Goal: Complete application form

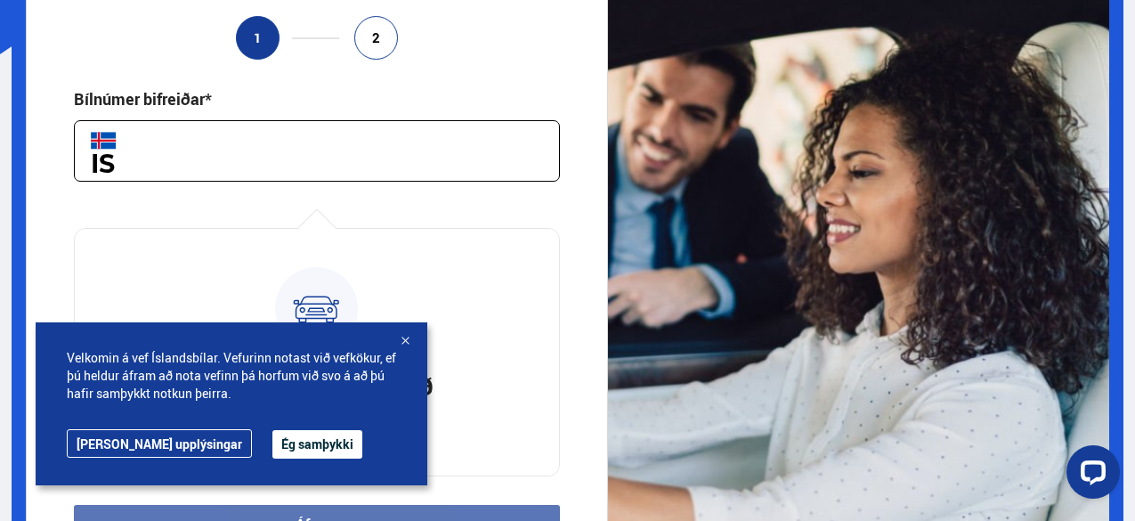
click at [272, 450] on button "Ég samþykki" at bounding box center [317, 444] width 90 height 28
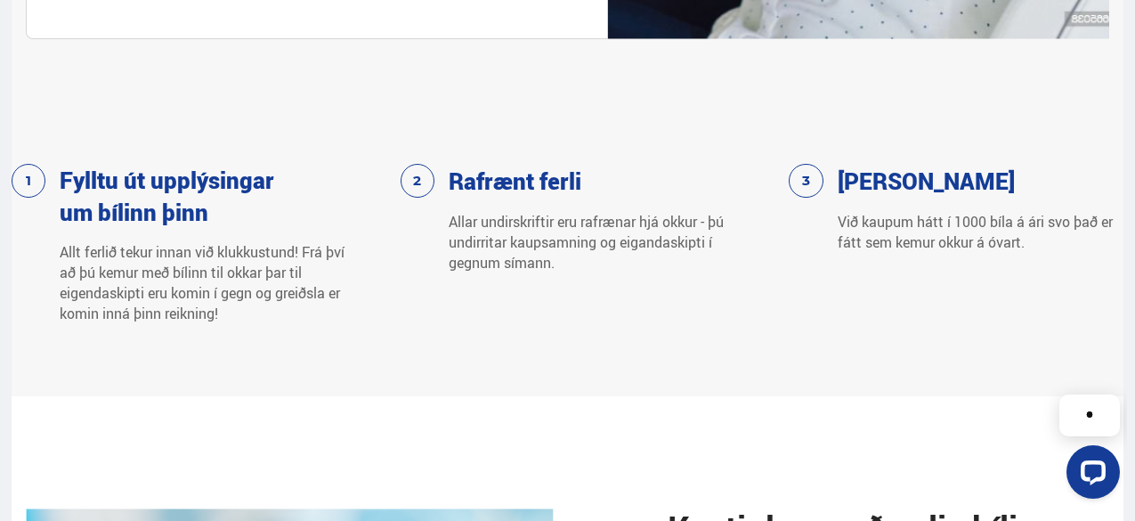
scroll to position [1186, 0]
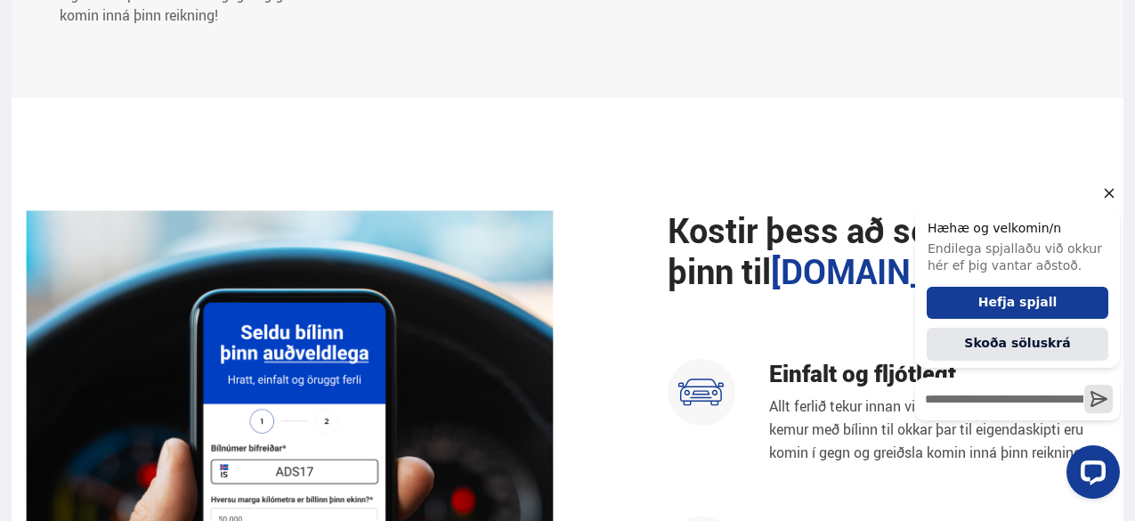
click at [1102, 200] on icon "Hide greeting" at bounding box center [1108, 192] width 21 height 21
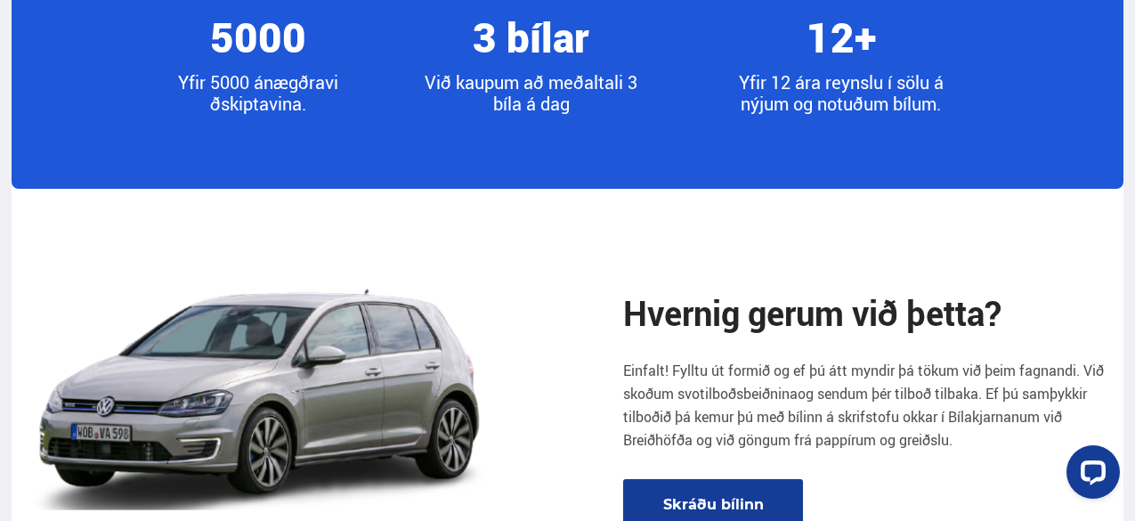
scroll to position [2373, 0]
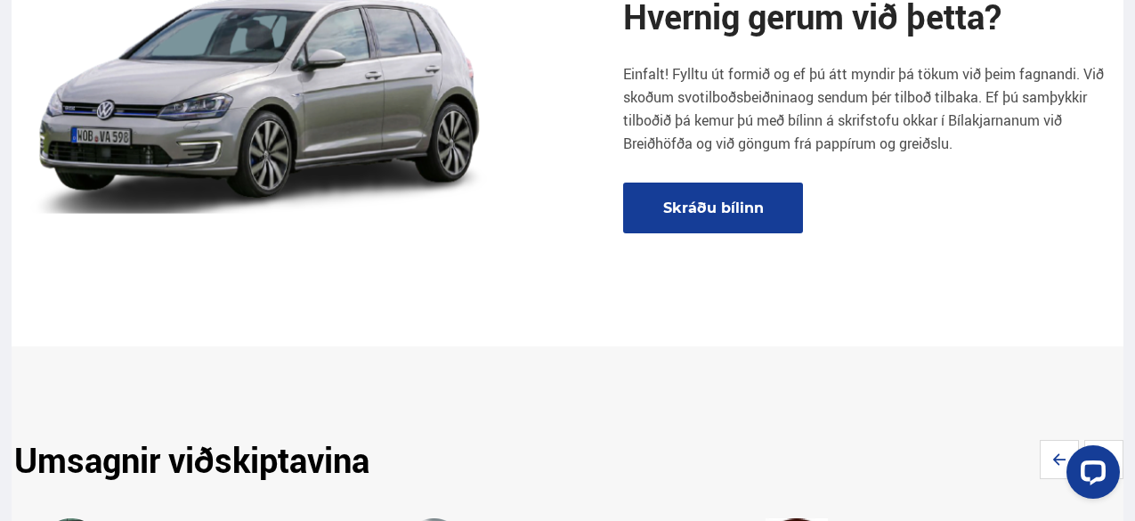
drag, startPoint x: 1002, startPoint y: 100, endPoint x: 968, endPoint y: 171, distance: 79.2
click at [951, 161] on div "Hvernig [PERSON_NAME] við þetta? [PERSON_NAME]! Fylltu út formið og ef þú átt m…" at bounding box center [866, 109] width 486 height 248
click at [972, 238] on section "Hvernig [PERSON_NAME] við þetta? [PERSON_NAME]! Fylltu út formið og ef þú átt m…" at bounding box center [568, 119] width 1112 height 454
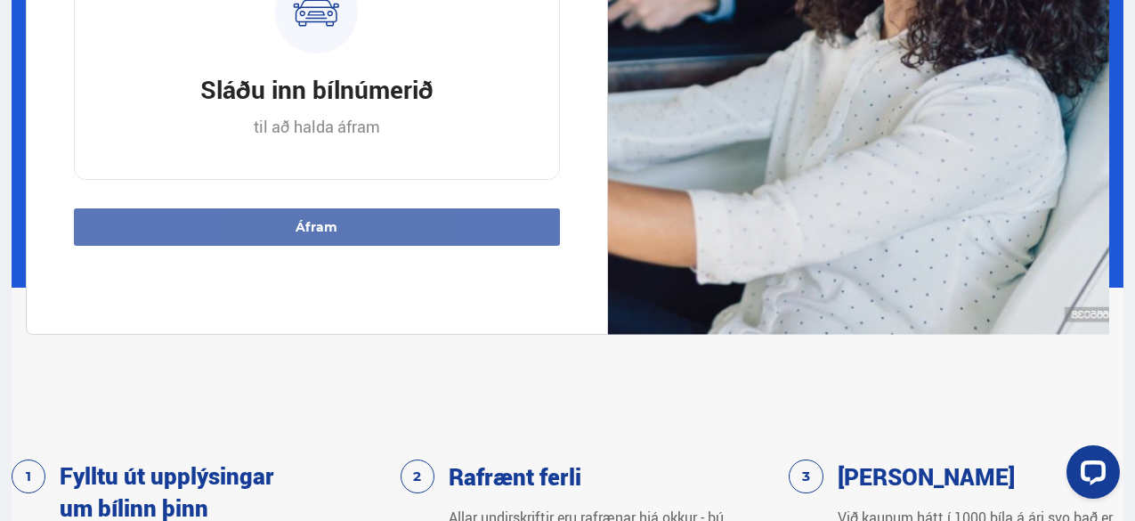
scroll to position [296, 0]
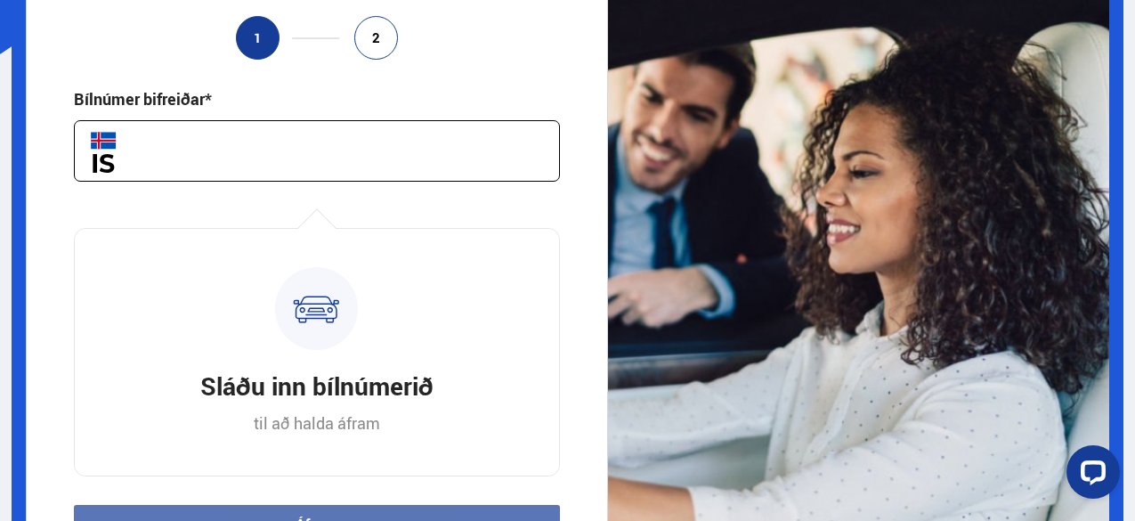
click at [198, 154] on input "text" at bounding box center [317, 150] width 486 height 61
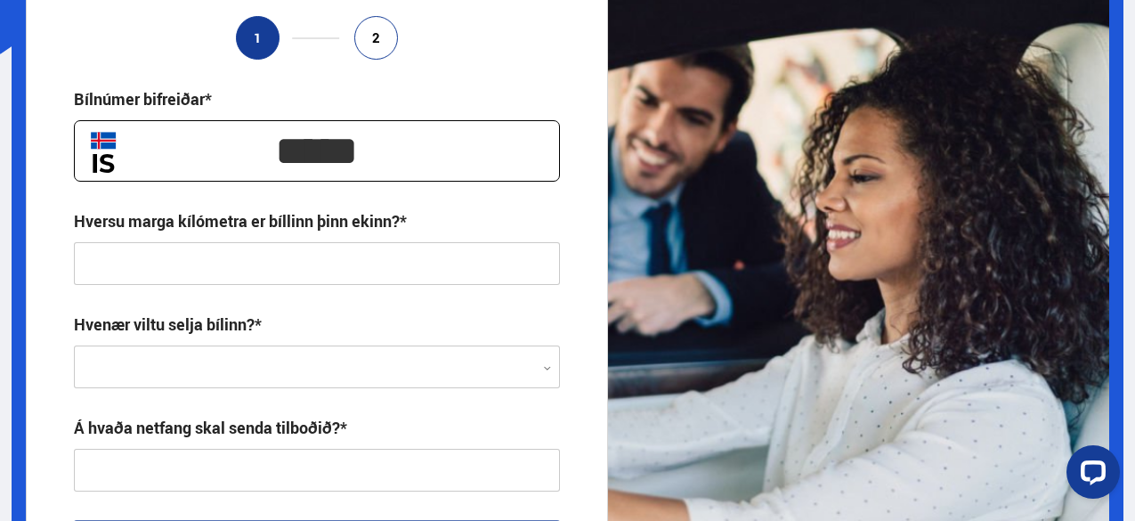
type input "*****"
click at [229, 240] on div "Hversu marga kílómetra er bíllinn þinn ekinn?*" at bounding box center [317, 247] width 486 height 75
click at [229, 255] on input "text" at bounding box center [317, 263] width 486 height 43
click at [219, 360] on div at bounding box center [317, 367] width 486 height 43
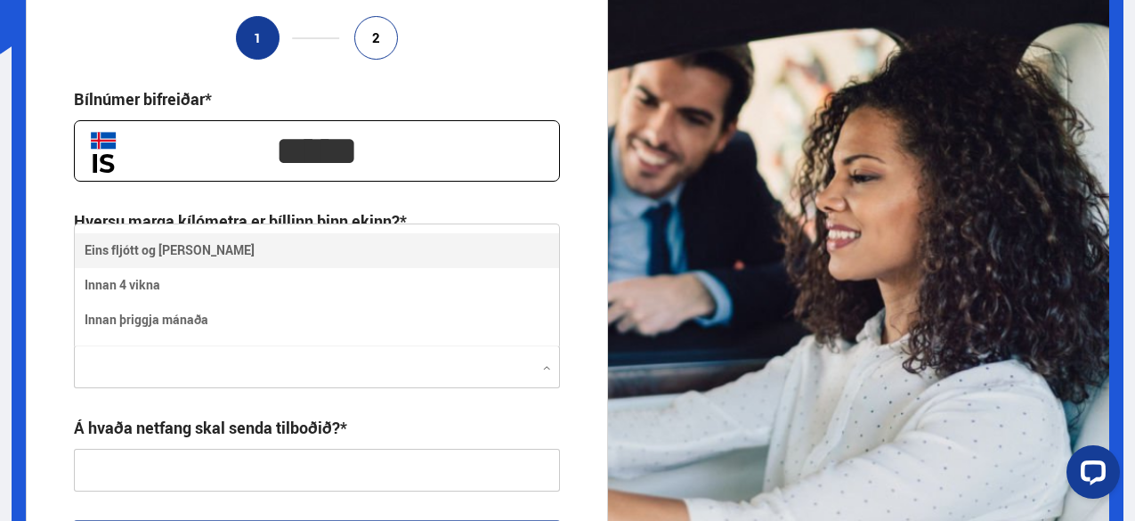
scroll to position [121, 486]
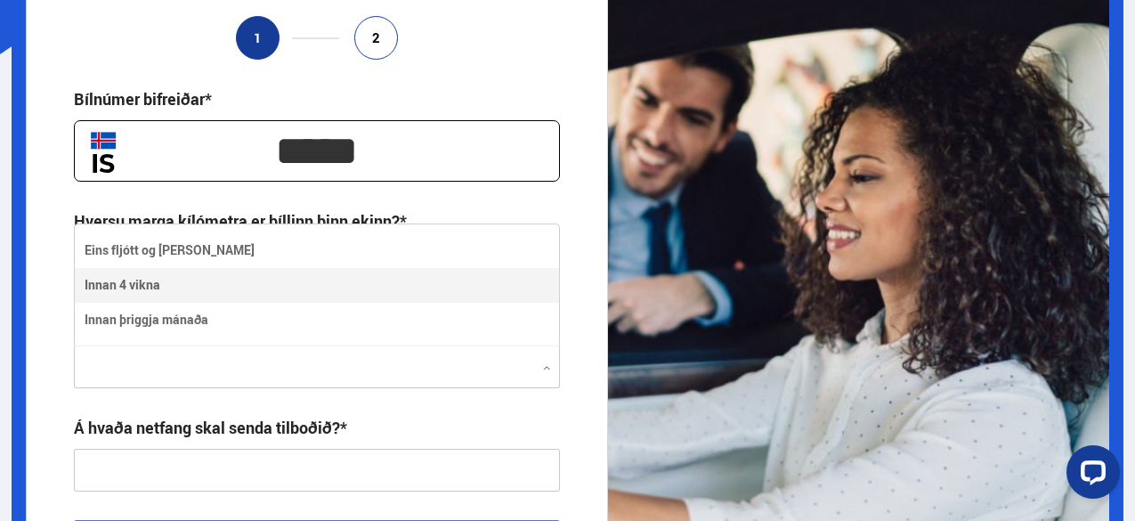
type input "**********"
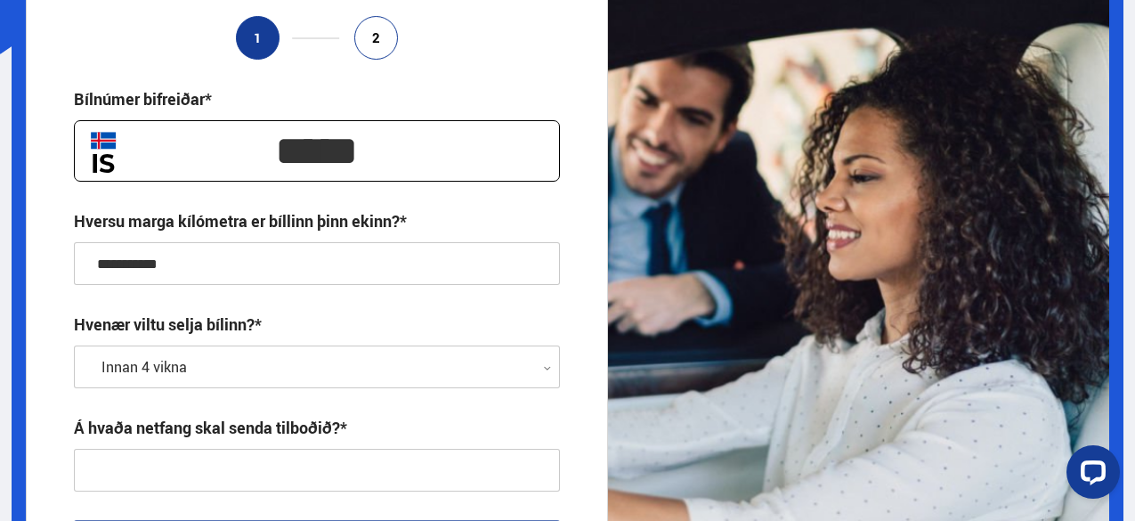
click at [329, 471] on input "text" at bounding box center [317, 470] width 486 height 43
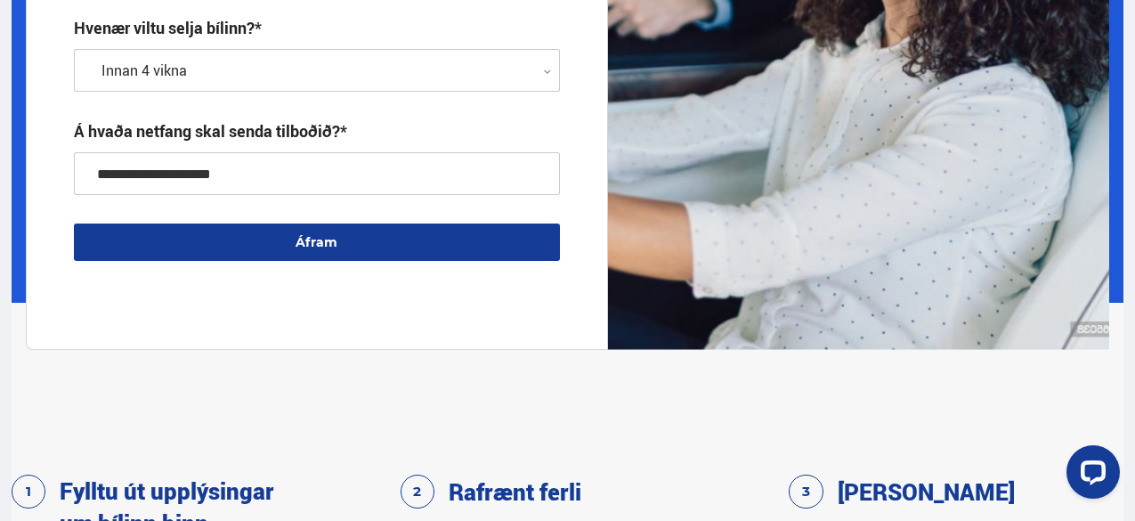
type input "**********"
click at [294, 254] on button "Áfram" at bounding box center [317, 241] width 486 height 37
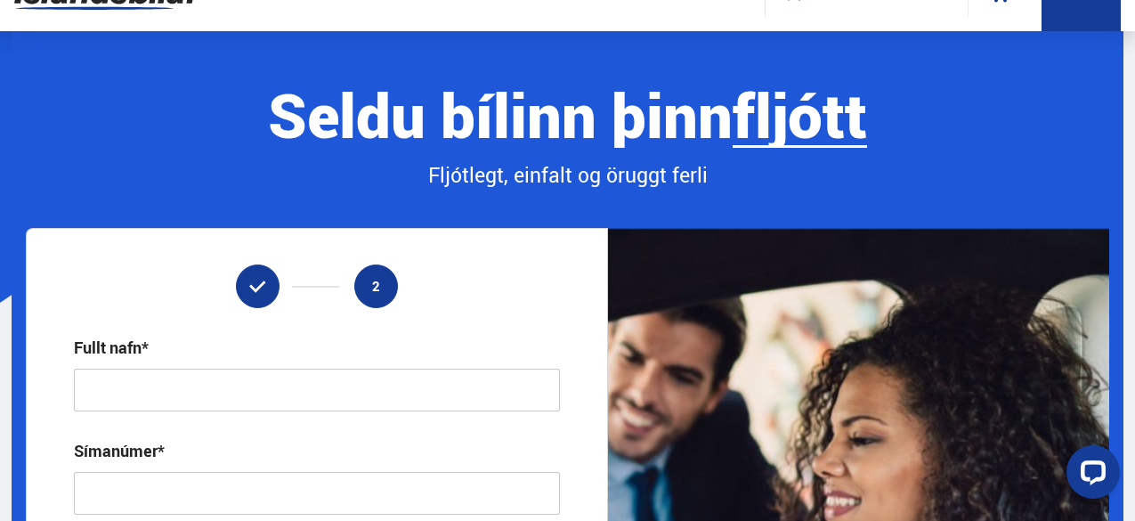
scroll to position [344, 0]
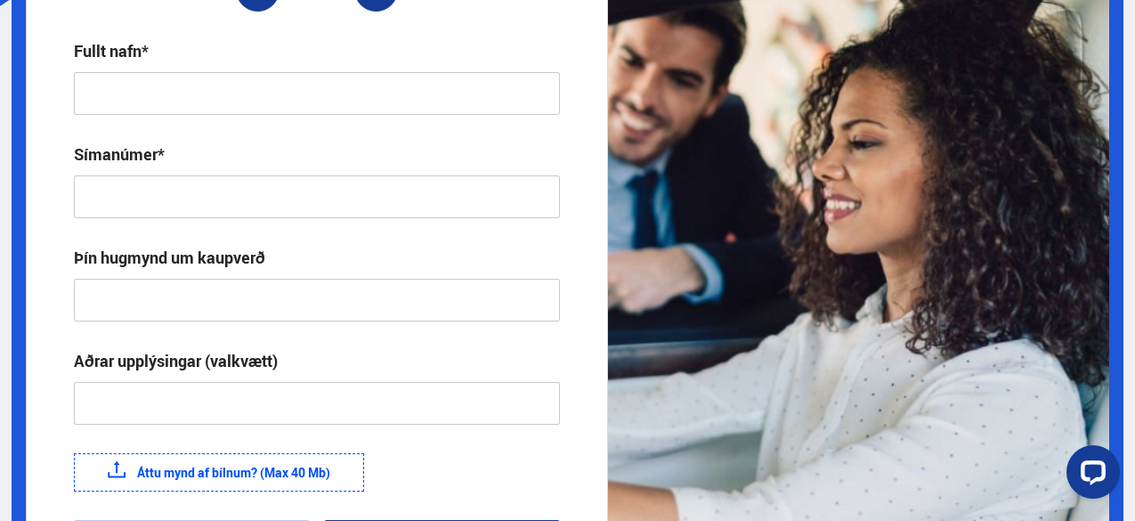
click at [166, 84] on input "text" at bounding box center [317, 93] width 486 height 43
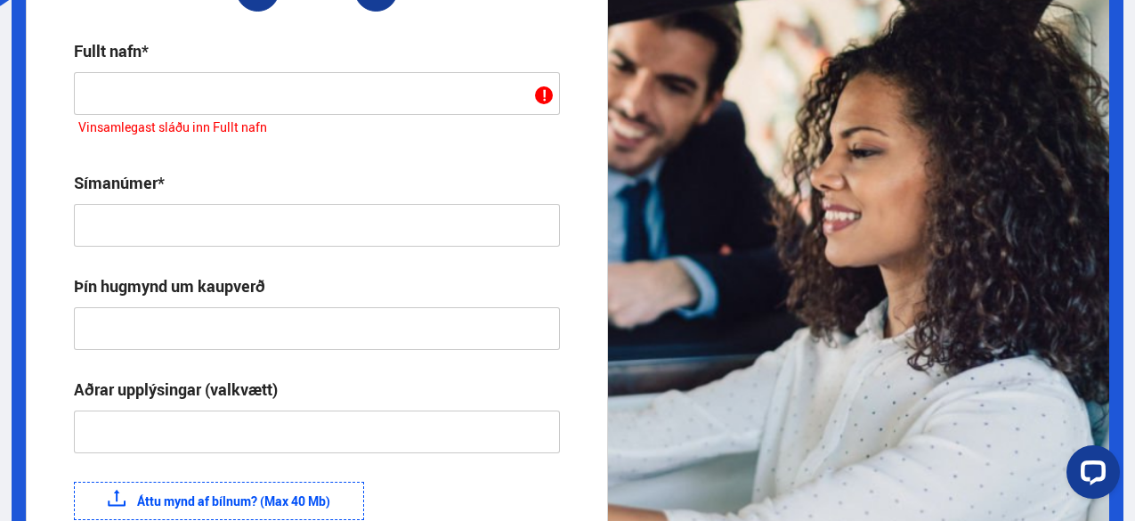
click at [360, 111] on input "text" at bounding box center [317, 93] width 486 height 43
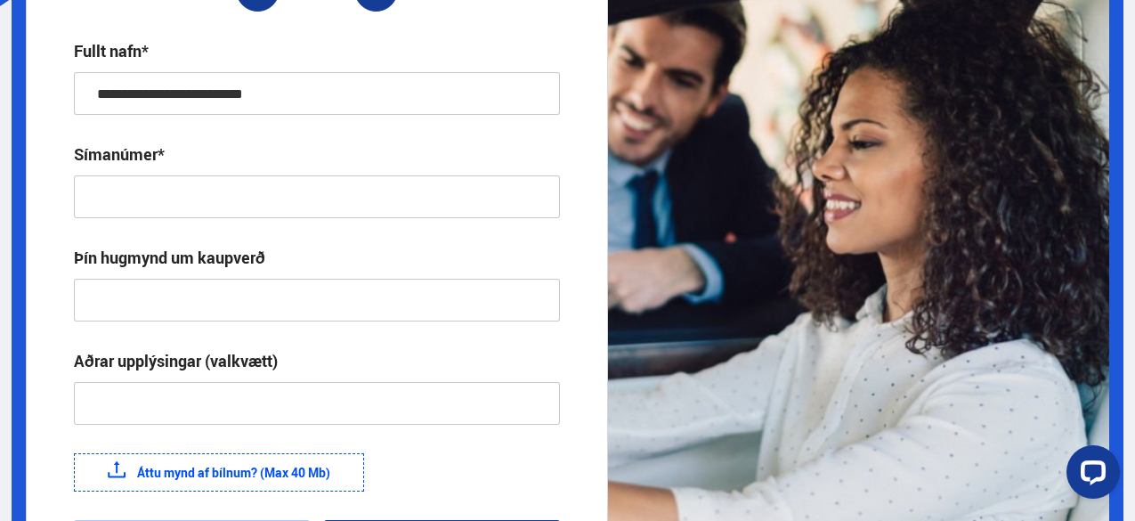
type input "**********"
type input "*******"
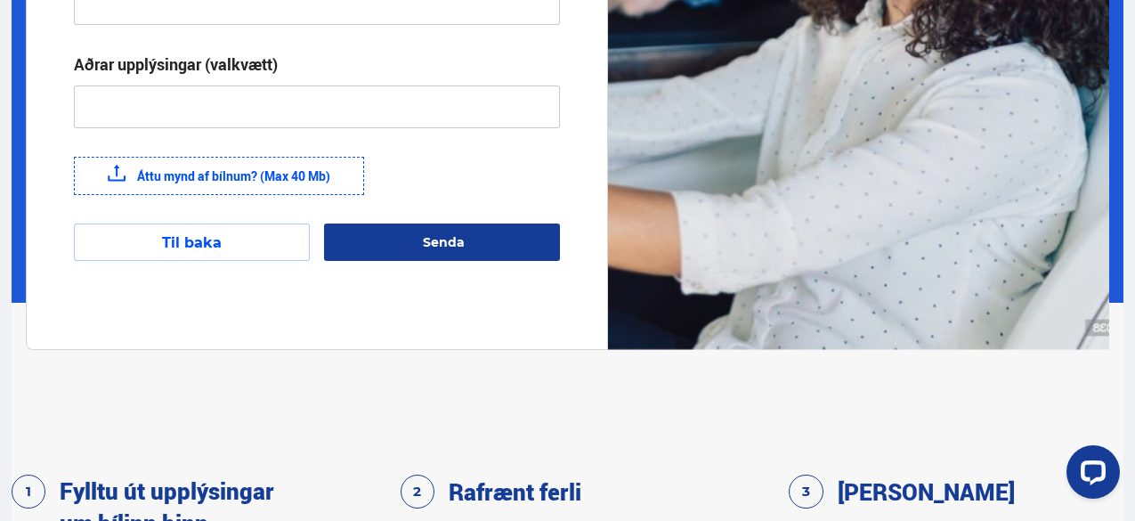
click at [241, 186] on label "Áttu mynd af bílnum? (Max 40 Mb)" at bounding box center [219, 176] width 290 height 38
click at [0, 0] on input "Áttu mynd af bílnum? (Max 40 Mb)" at bounding box center [0, 0] width 0 height 0
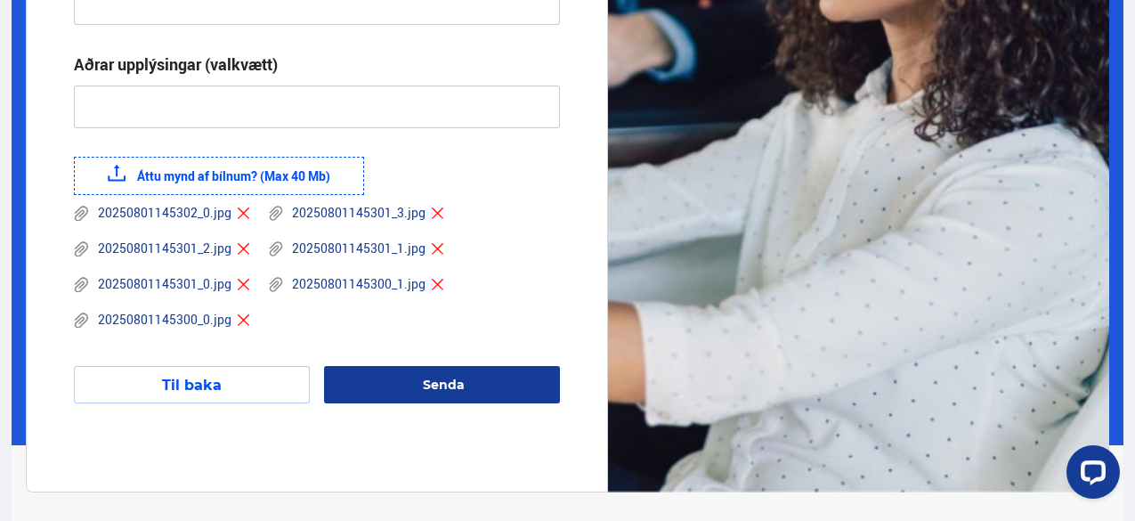
click at [463, 382] on span "Senda" at bounding box center [444, 385] width 42 height 16
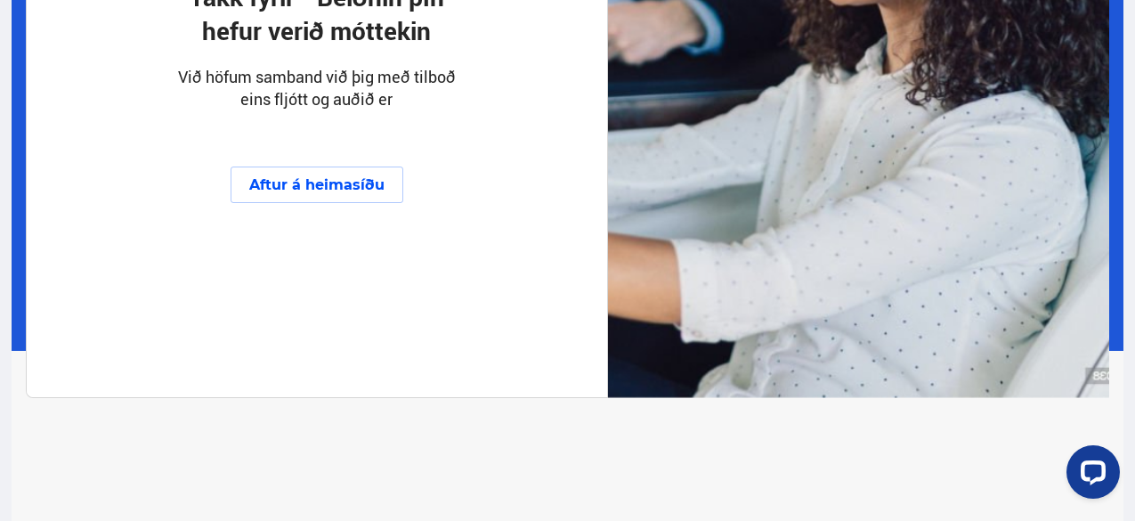
scroll to position [0, 0]
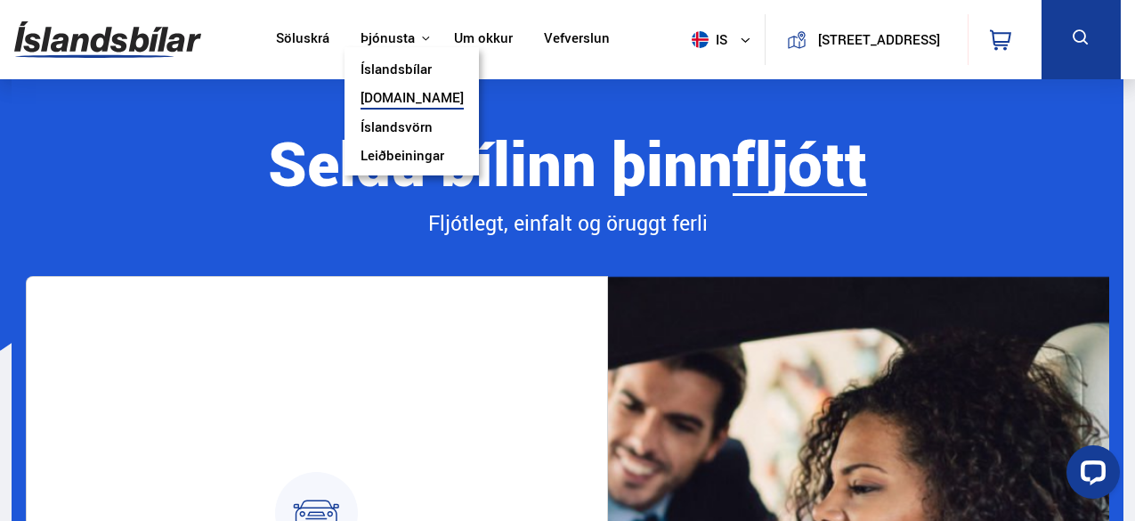
drag, startPoint x: 388, startPoint y: 65, endPoint x: 398, endPoint y: 71, distance: 11.6
click at [388, 65] on link "Íslandsbílar" at bounding box center [395, 70] width 71 height 19
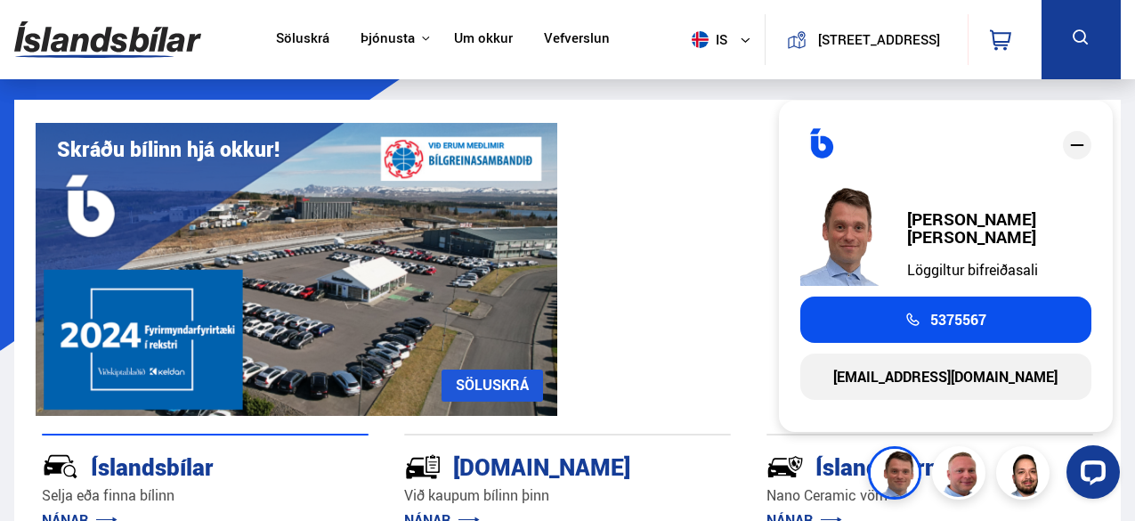
scroll to position [296, 0]
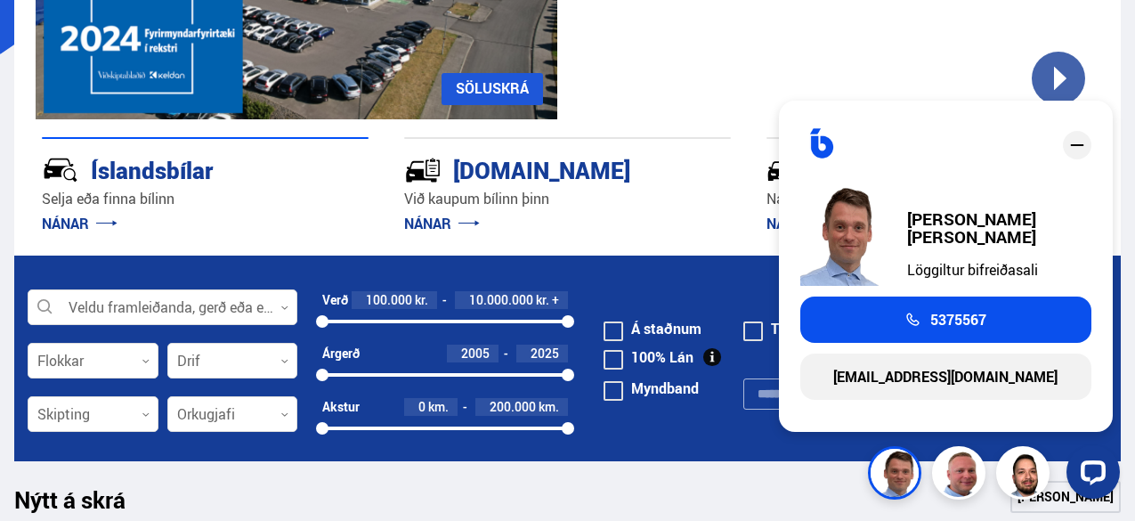
click at [4, 245] on section "Nano Ceramic vörn NÁNAR UM ÍSLANDSVÖRN Skráðu bílinn hjá okkur! SÖLUSKRÁ Við ka…" at bounding box center [567, 29] width 1135 height 452
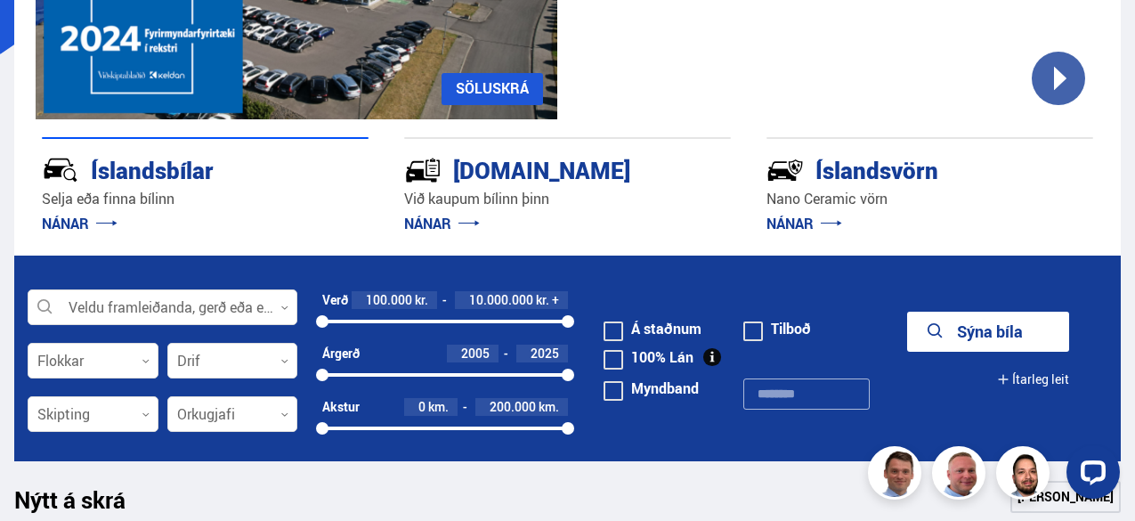
click at [85, 228] on link "NÁNAR" at bounding box center [80, 224] width 76 height 20
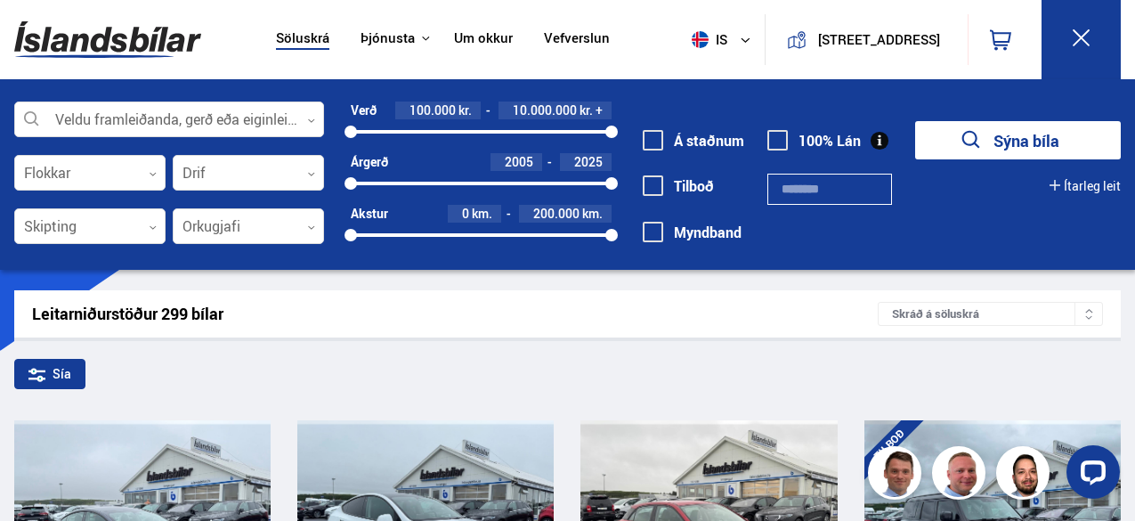
click at [463, 47] on link "Um okkur" at bounding box center [483, 39] width 59 height 19
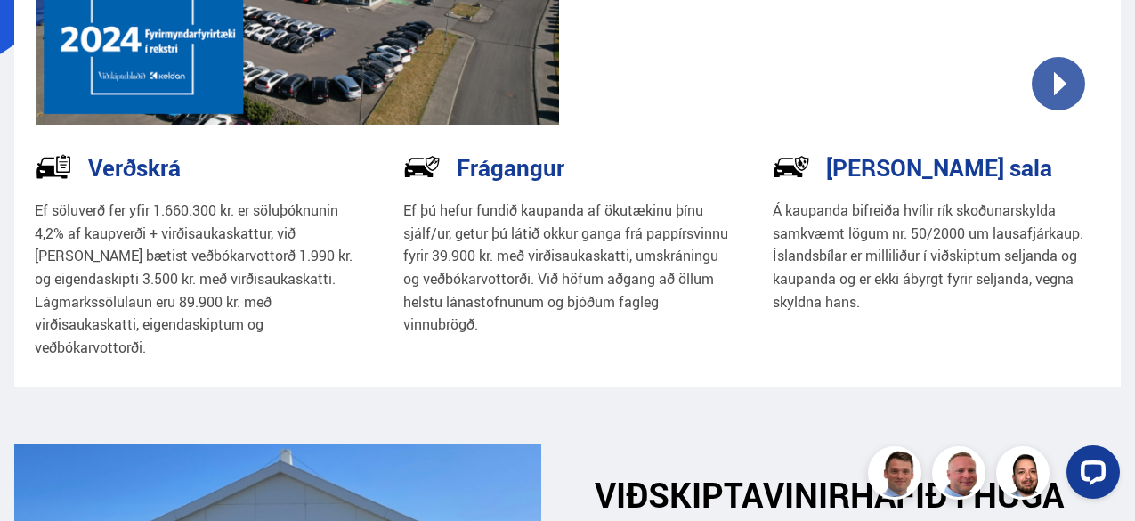
scroll to position [593, 0]
